Goal: Information Seeking & Learning: Learn about a topic

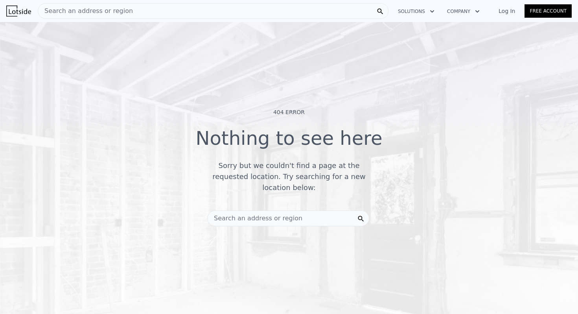
click at [105, 11] on span "Search an address or region" at bounding box center [85, 10] width 95 height 9
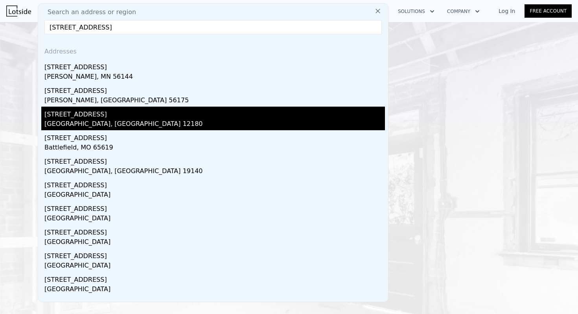
type input "[STREET_ADDRESS]"
click at [64, 115] on div "[STREET_ADDRESS]" at bounding box center [214, 113] width 340 height 13
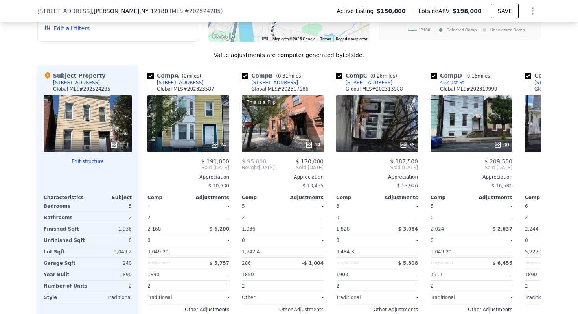
scroll to position [806, 0]
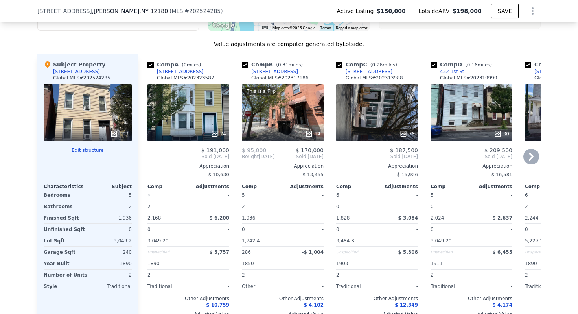
click at [531, 154] on icon at bounding box center [531, 157] width 5 height 8
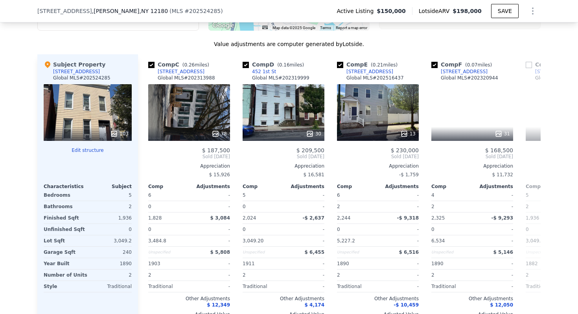
scroll to position [0, 189]
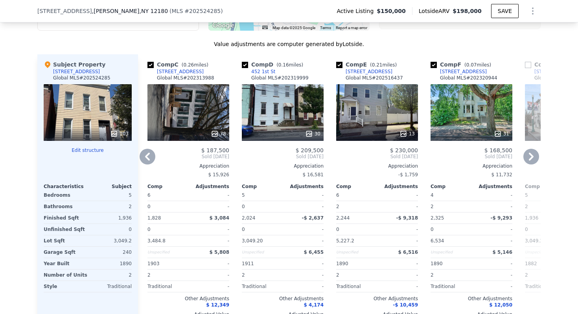
click at [529, 149] on icon at bounding box center [531, 157] width 16 height 16
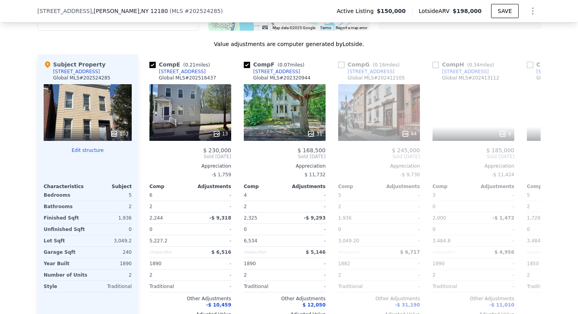
scroll to position [0, 377]
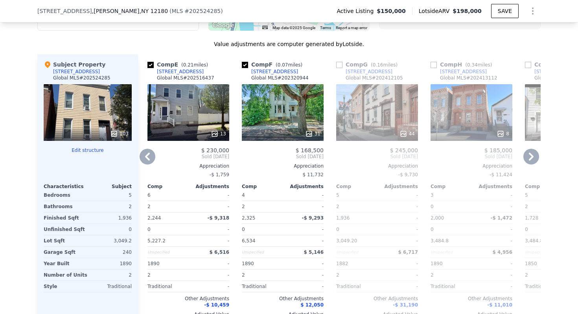
click at [529, 151] on icon at bounding box center [531, 157] width 16 height 16
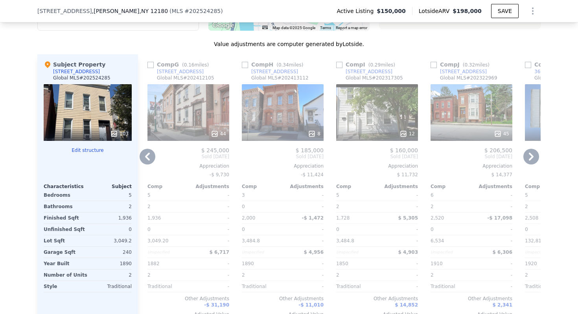
click at [529, 157] on icon at bounding box center [531, 157] width 16 height 16
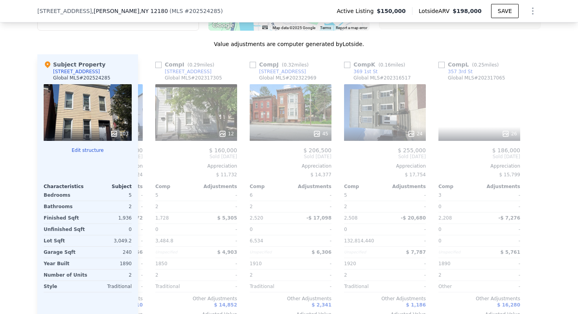
scroll to position [0, 749]
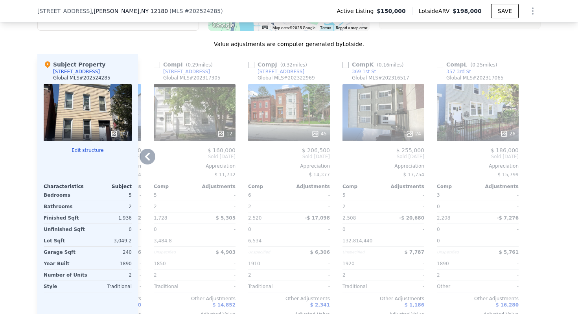
click at [147, 156] on icon at bounding box center [148, 157] width 16 height 16
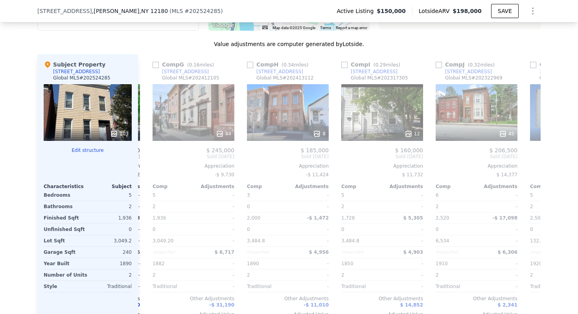
scroll to position [0, 560]
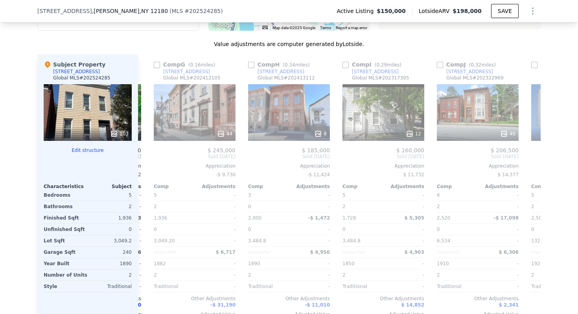
click at [147, 156] on div "Comp A ( 0 miles) [STREET_ADDRESS] Global MLS # 202323587 24 $ 191,000 Sold [DA…" at bounding box center [339, 192] width 403 height 276
click at [147, 156] on icon at bounding box center [148, 157] width 16 height 16
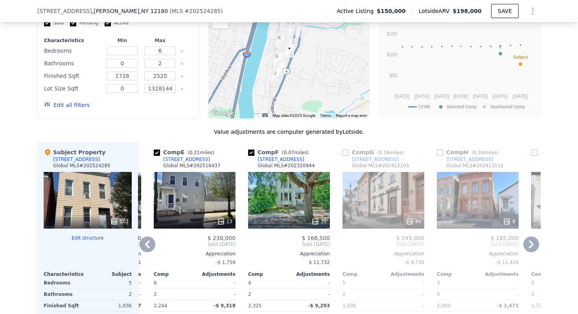
scroll to position [674, 0]
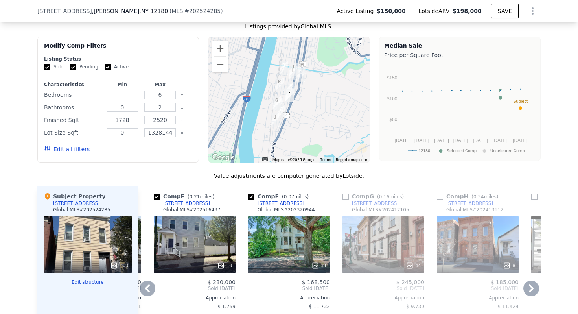
click at [78, 149] on button "Edit all filters" at bounding box center [67, 149] width 46 height 8
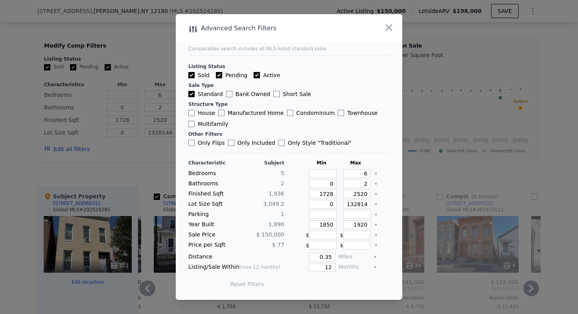
click at [104, 178] on div at bounding box center [289, 157] width 578 height 314
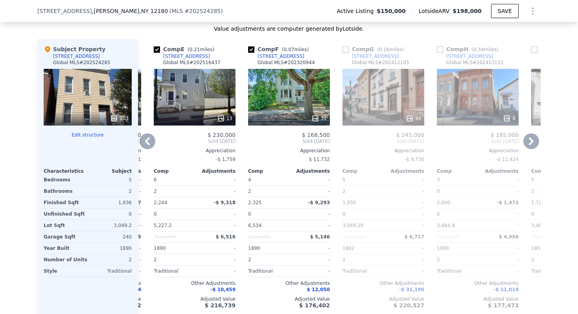
scroll to position [857, 0]
